Goal: Find specific page/section: Find specific page/section

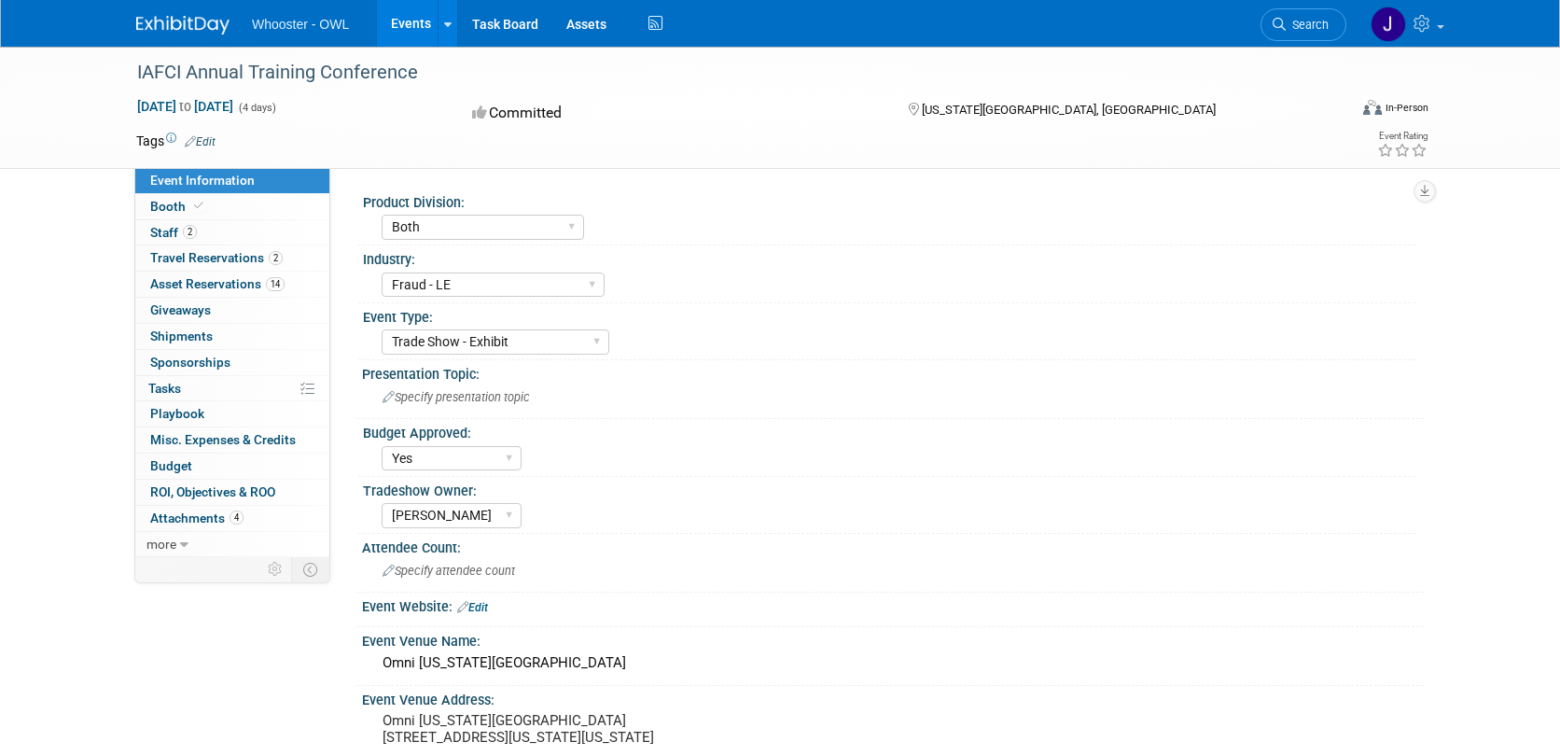
select select "Both"
select select "Fraud - LE"
select select "Trade Show - Exhibit"
select select "Yes"
select select "[PERSON_NAME]"
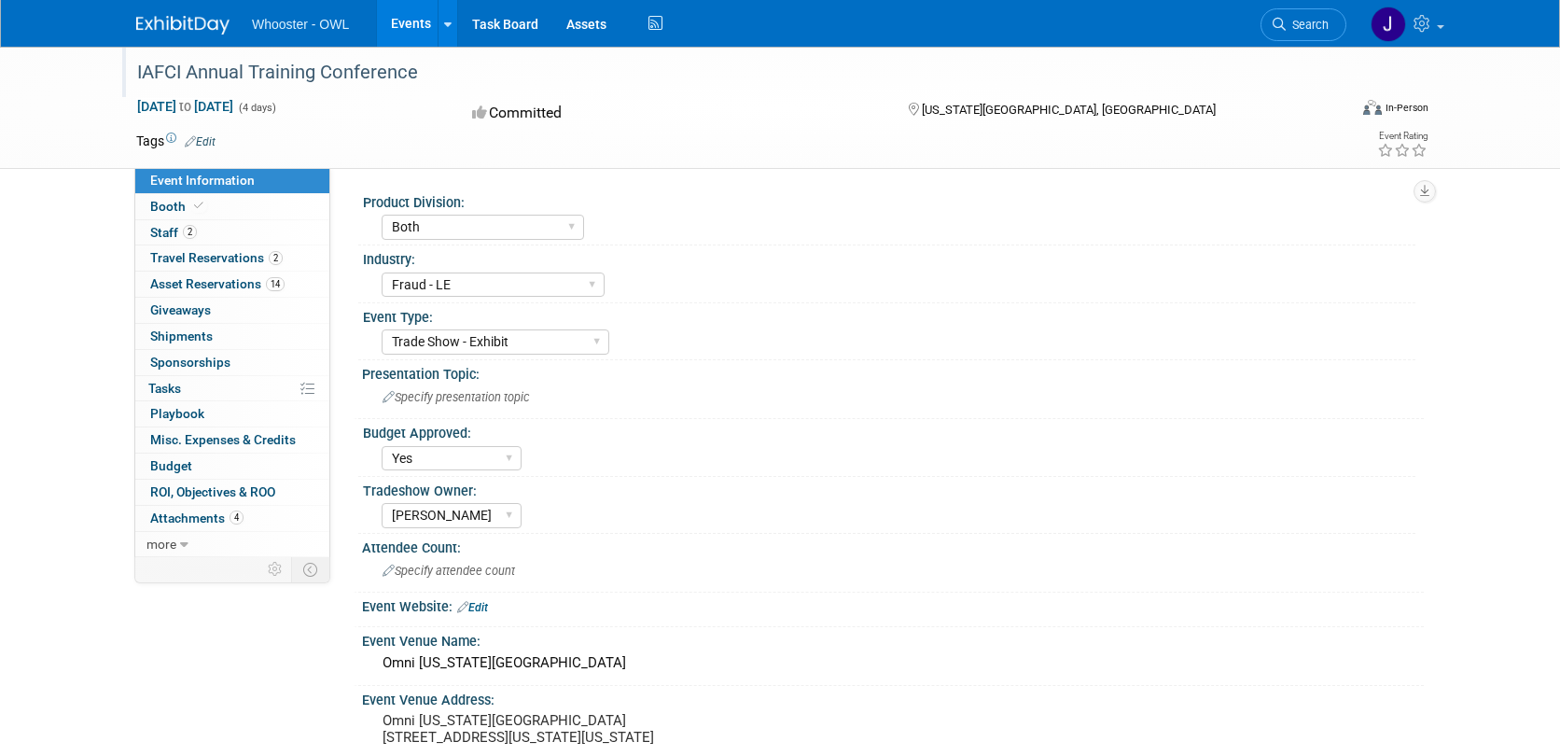
drag, startPoint x: 135, startPoint y: 71, endPoint x: 417, endPoint y: 75, distance: 281.7
click at [417, 75] on div "IAFCI Annual Training Conference" at bounding box center [724, 73] width 1187 height 34
